Goal: Transaction & Acquisition: Purchase product/service

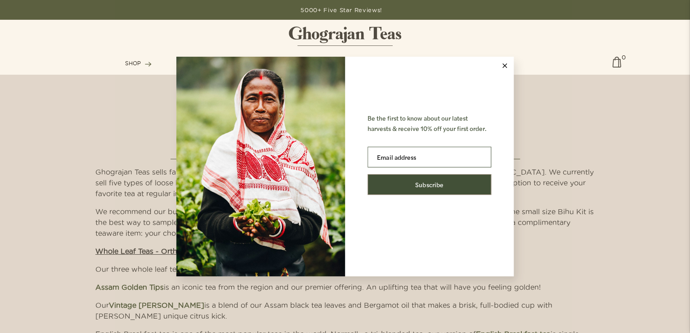
scroll to position [1502, 0]
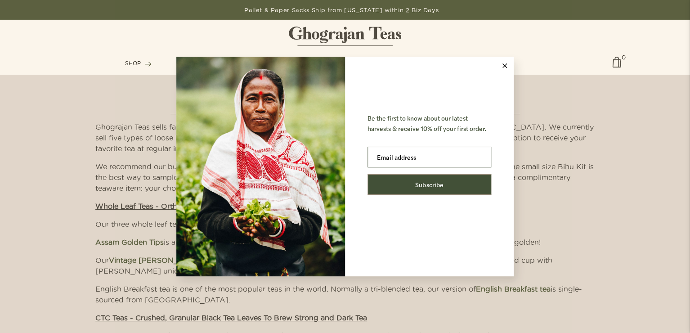
click at [505, 64] on icon at bounding box center [504, 65] width 4 height 4
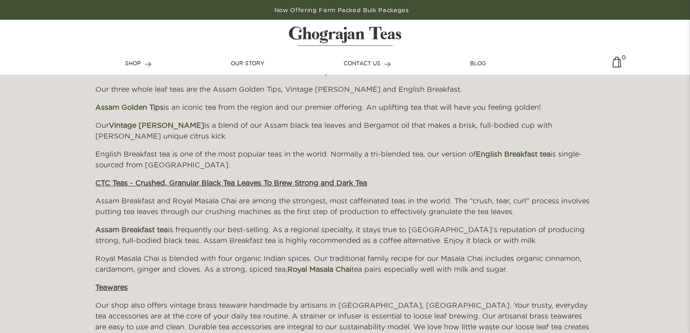
scroll to position [1591, 0]
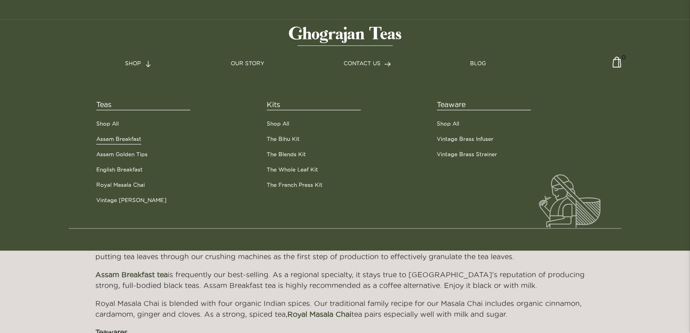
click at [120, 138] on link "Assam Breakfast" at bounding box center [118, 139] width 45 height 8
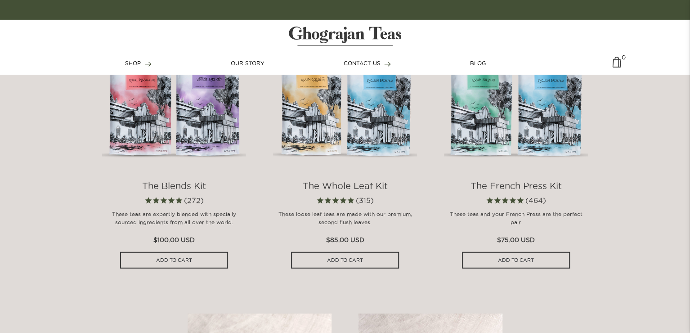
scroll to position [962, 0]
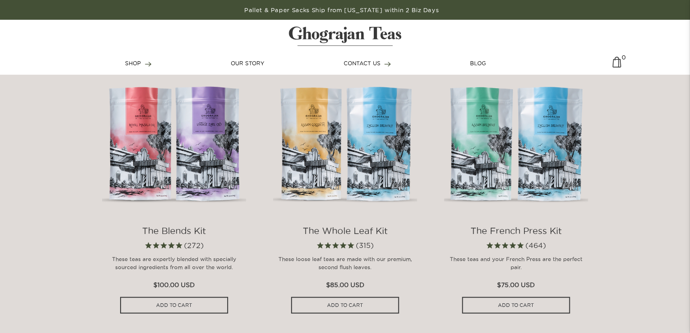
click at [178, 176] on img at bounding box center [174, 142] width 144 height 144
click at [344, 149] on img at bounding box center [345, 142] width 144 height 144
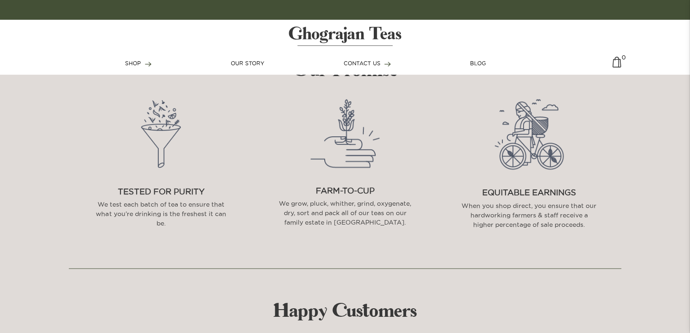
scroll to position [405, 0]
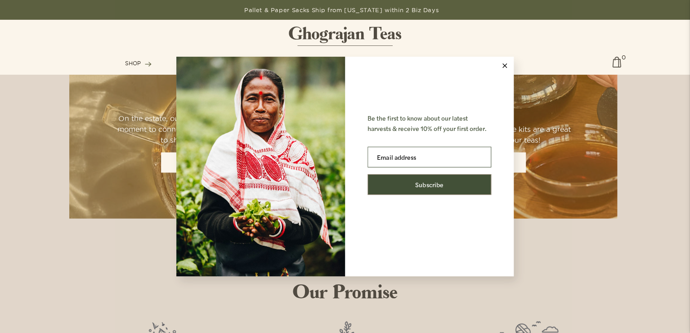
scroll to position [809, 0]
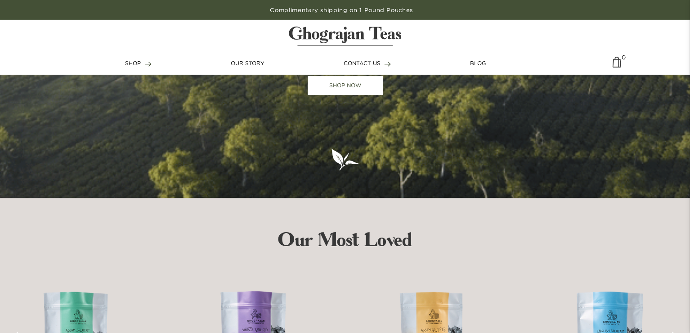
scroll to position [270, 0]
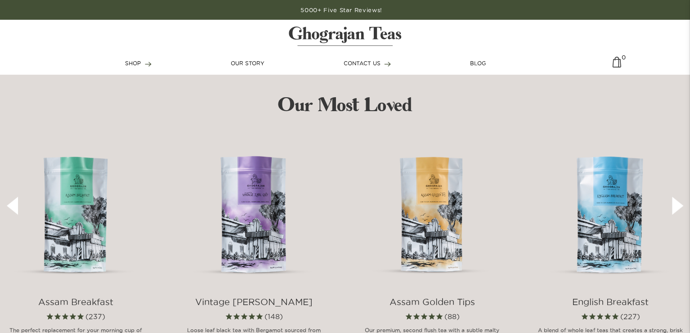
click at [66, 237] on img at bounding box center [75, 209] width 151 height 151
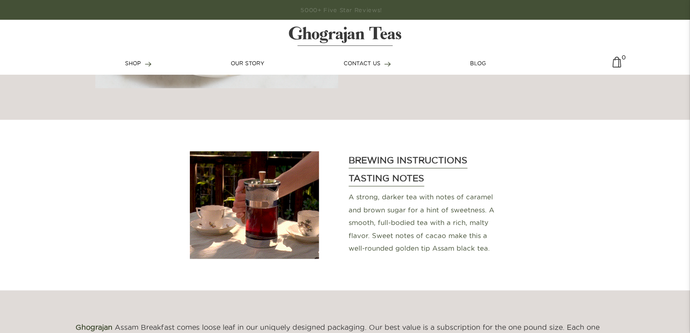
scroll to position [360, 0]
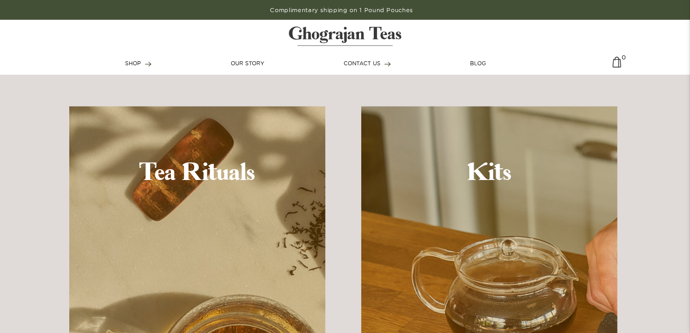
scroll to position [719, 0]
